Goal: Information Seeking & Learning: Learn about a topic

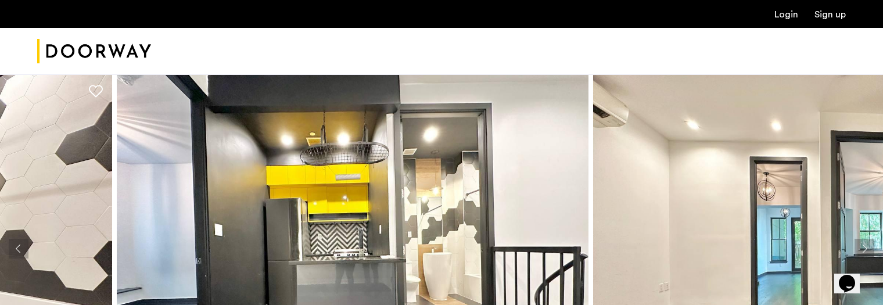
drag, startPoint x: 863, startPoint y: 300, endPoint x: 775, endPoint y: 295, distance: 89.1
click at [568, 295] on img at bounding box center [829, 248] width 472 height 349
